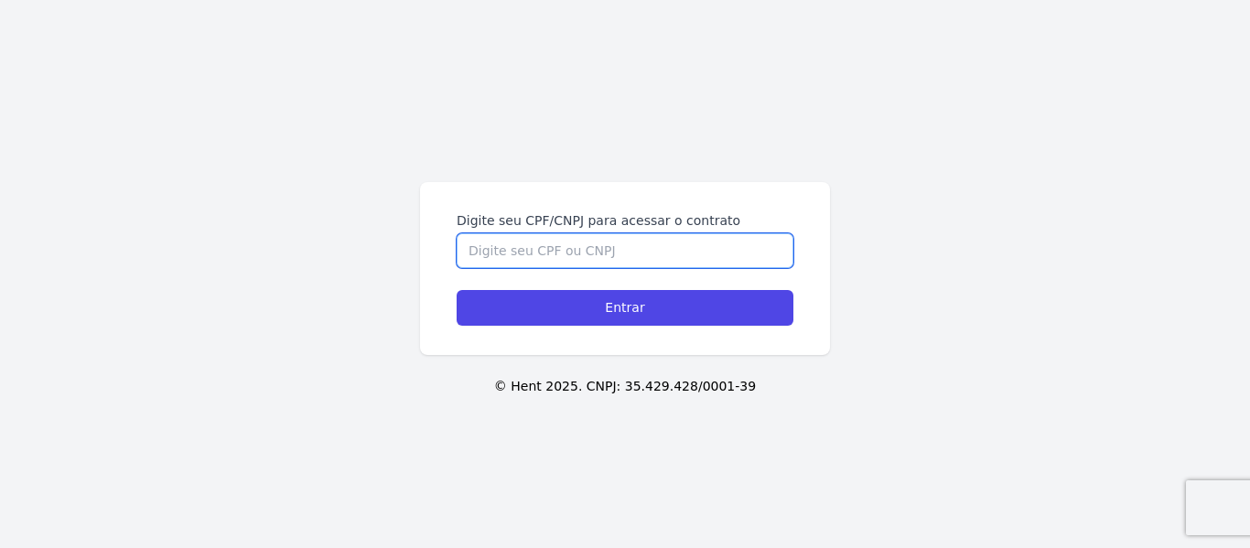
click at [472, 243] on input "Digite seu CPF/CNPJ para acessar o contrato" at bounding box center [625, 250] width 337 height 35
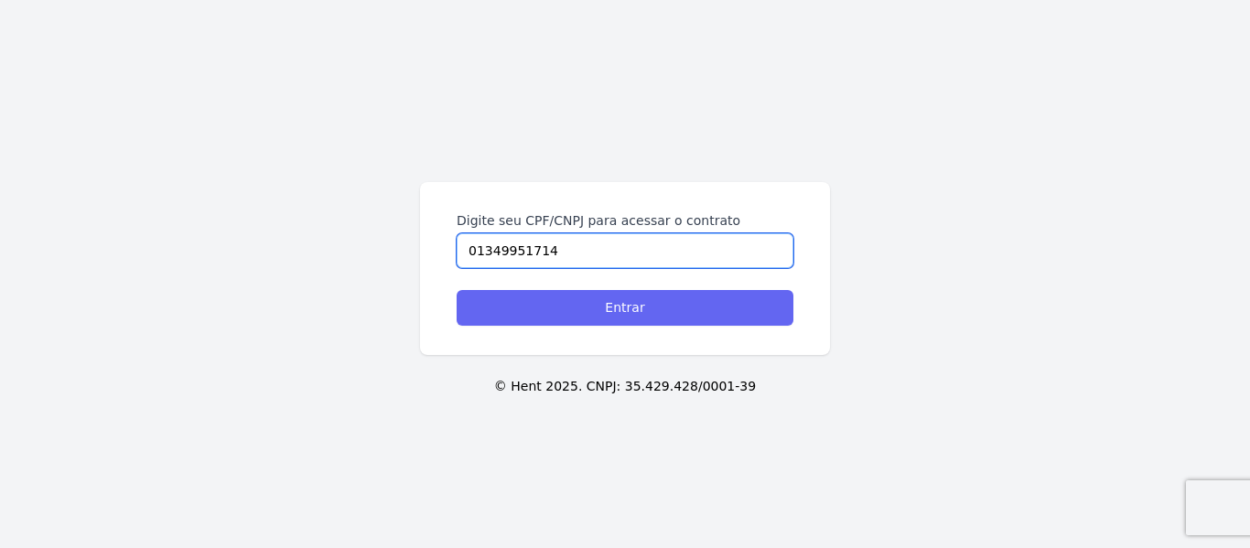
type input "01349951714"
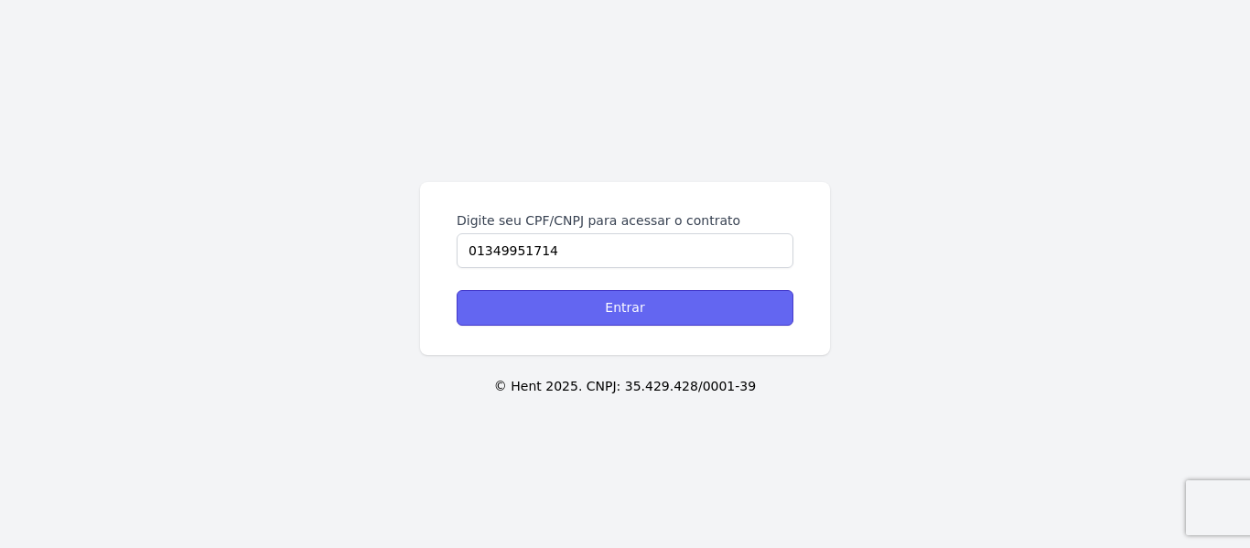
click at [564, 313] on input "Entrar" at bounding box center [625, 308] width 337 height 36
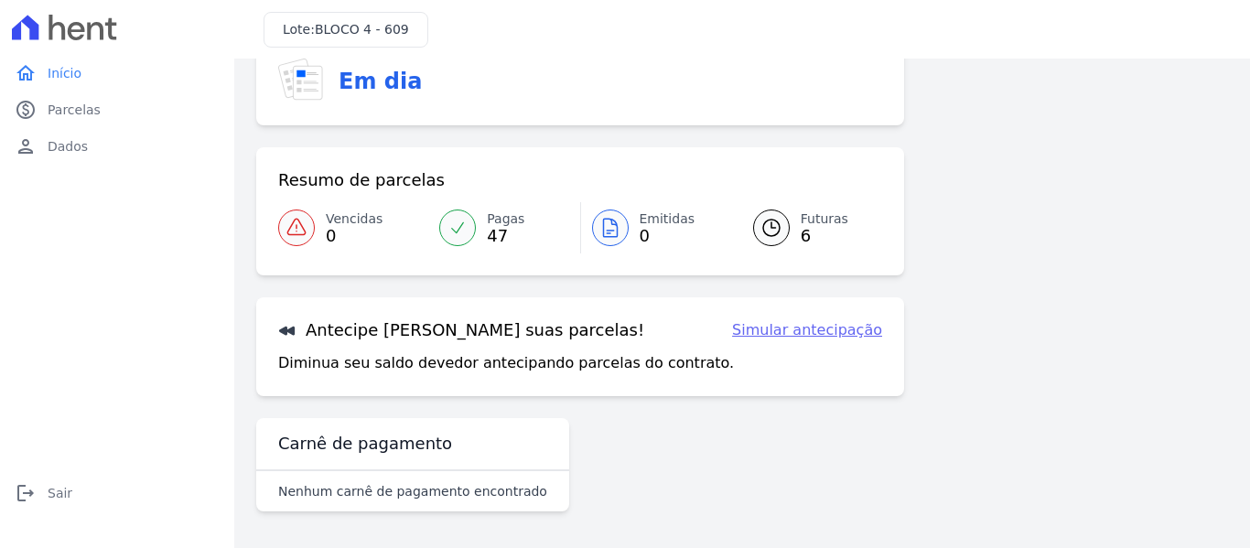
scroll to position [81, 0]
click at [766, 225] on icon at bounding box center [772, 228] width 22 height 22
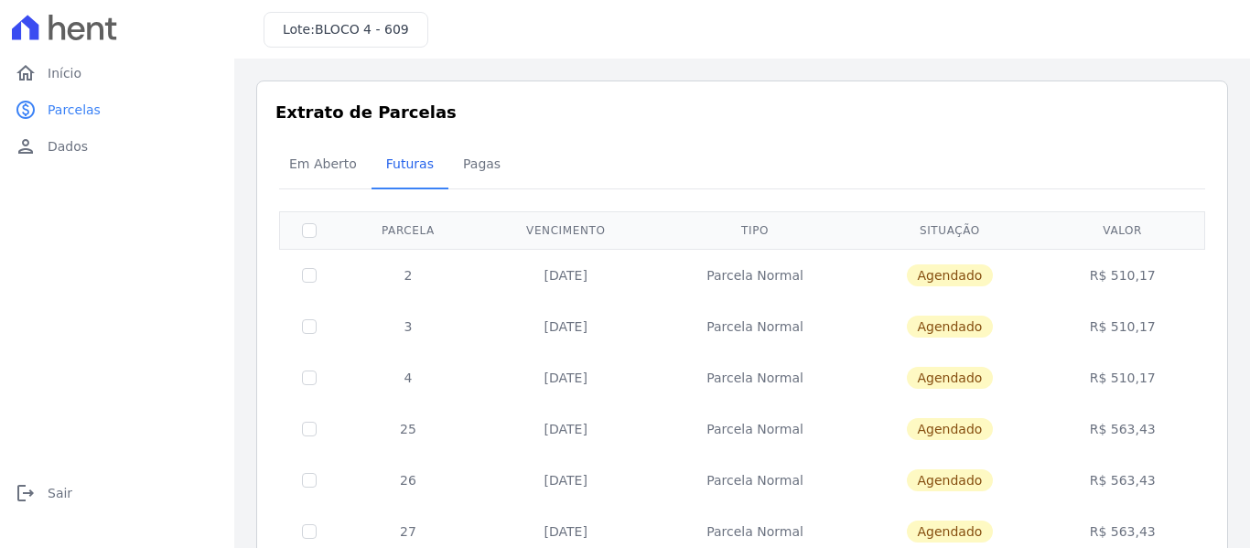
scroll to position [92, 0]
